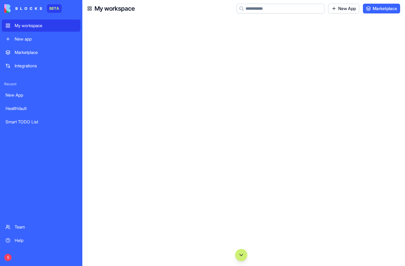
scroll to position [53451, 0]
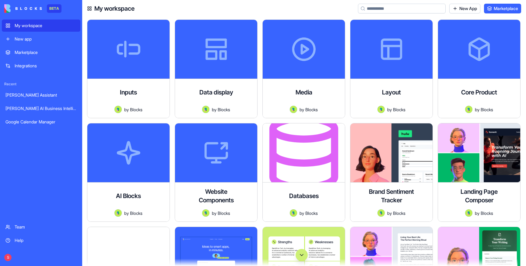
click at [305, 256] on button "Scroll to bottom" at bounding box center [302, 255] width 12 height 12
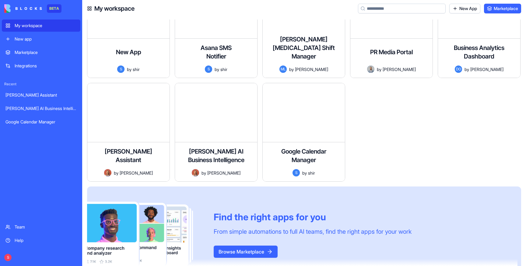
scroll to position [33181, 0]
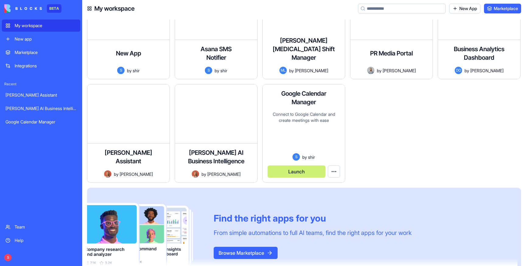
click at [335, 174] on html "BETA My workspace New app Marketplace Integrations Recent Sophie Enterprise Ass…" at bounding box center [263, 133] width 526 height 266
click at [321, 198] on span "Delete app" at bounding box center [323, 196] width 21 height 6
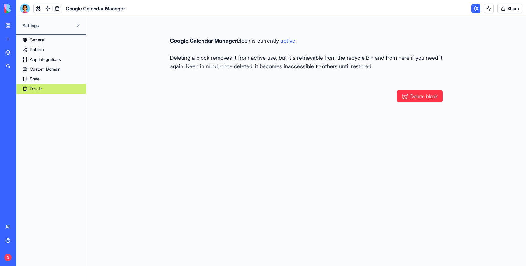
click at [416, 97] on button "Delete block" at bounding box center [420, 96] width 46 height 12
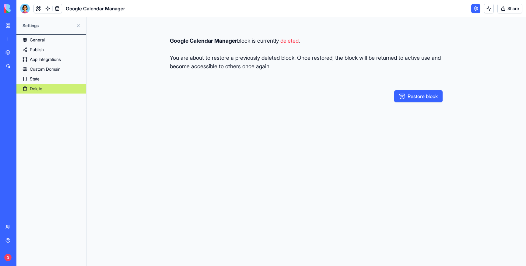
type button "restore"
